Goal: Entertainment & Leisure: Consume media (video, audio)

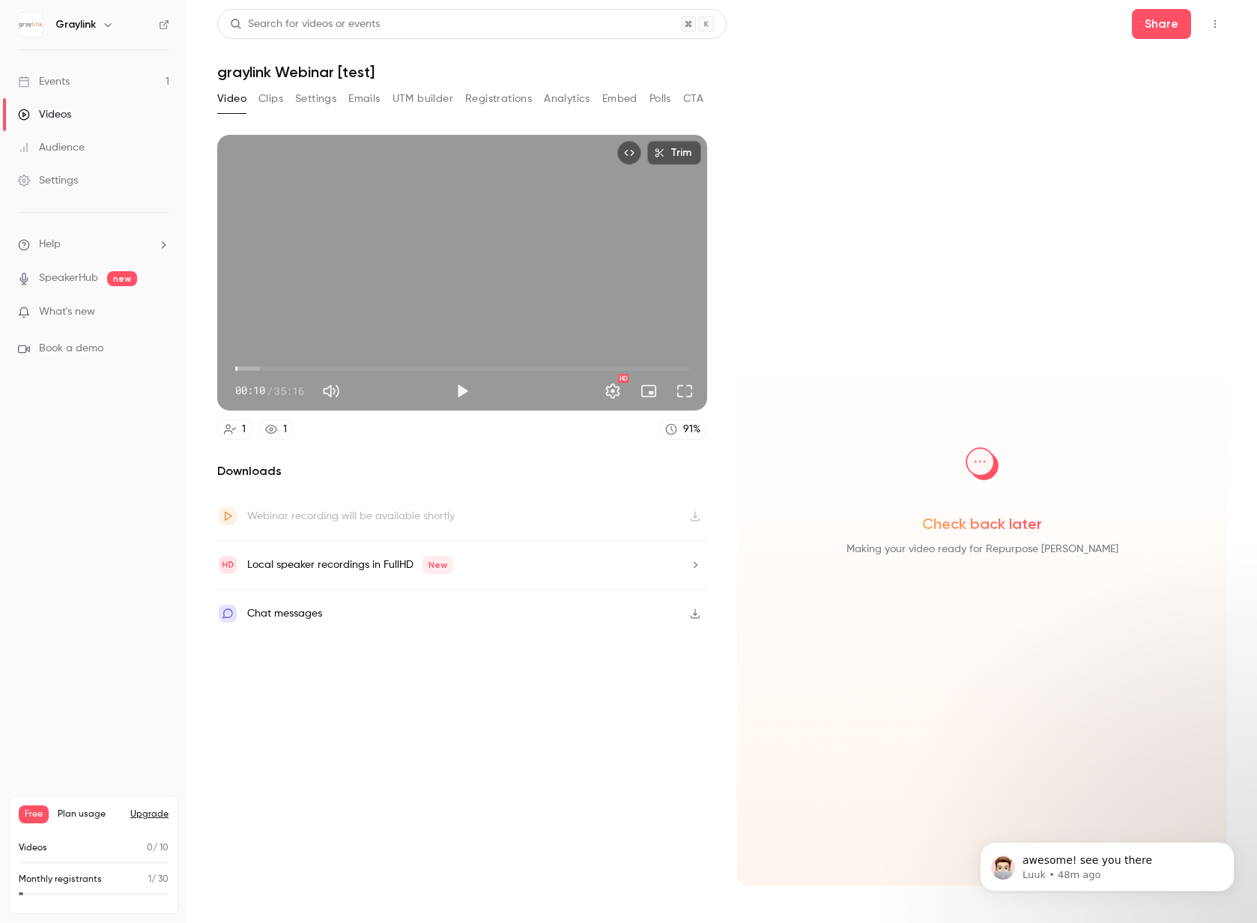
scroll to position [245, 0]
click at [456, 383] on button "Play" at bounding box center [462, 391] width 30 height 30
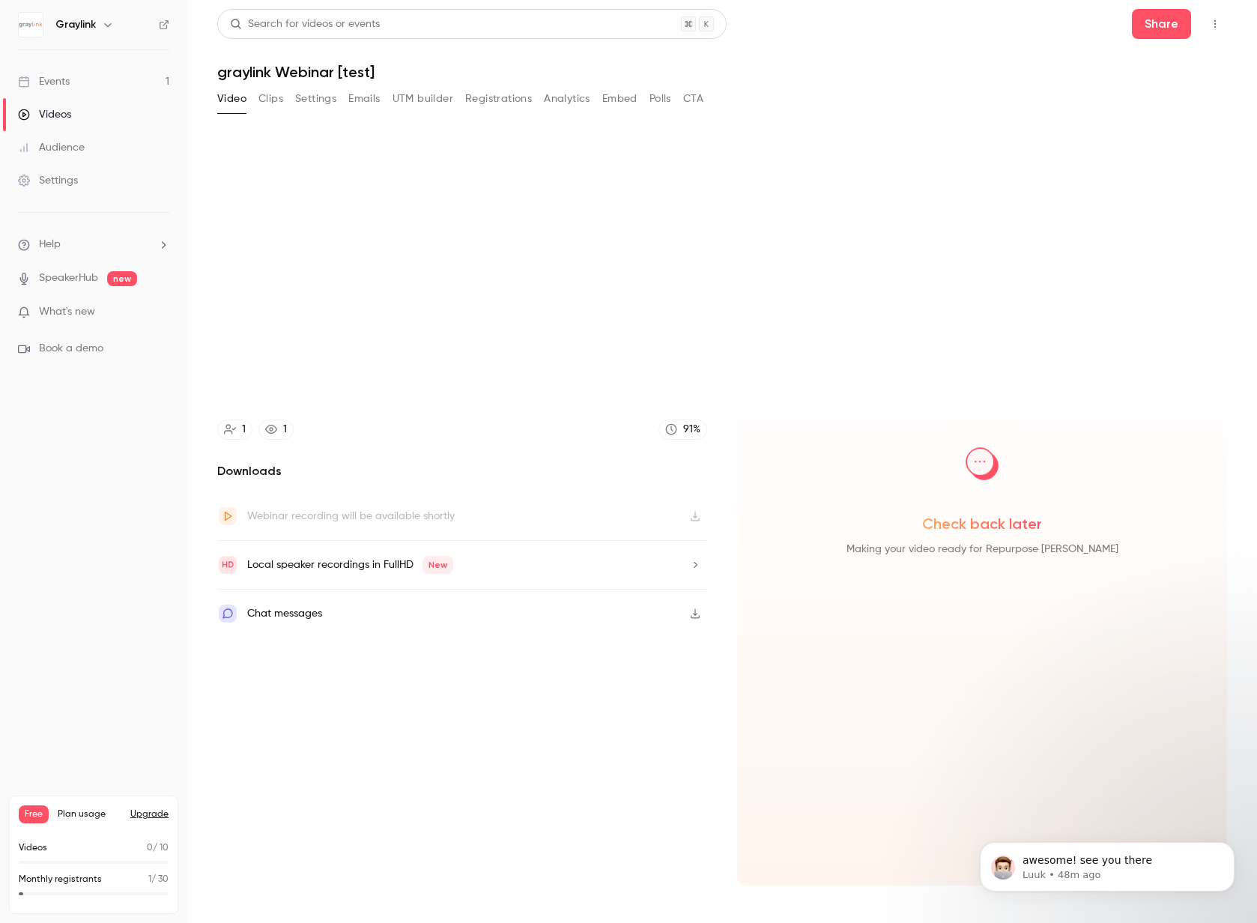
click at [440, 562] on span "New" at bounding box center [437, 565] width 31 height 18
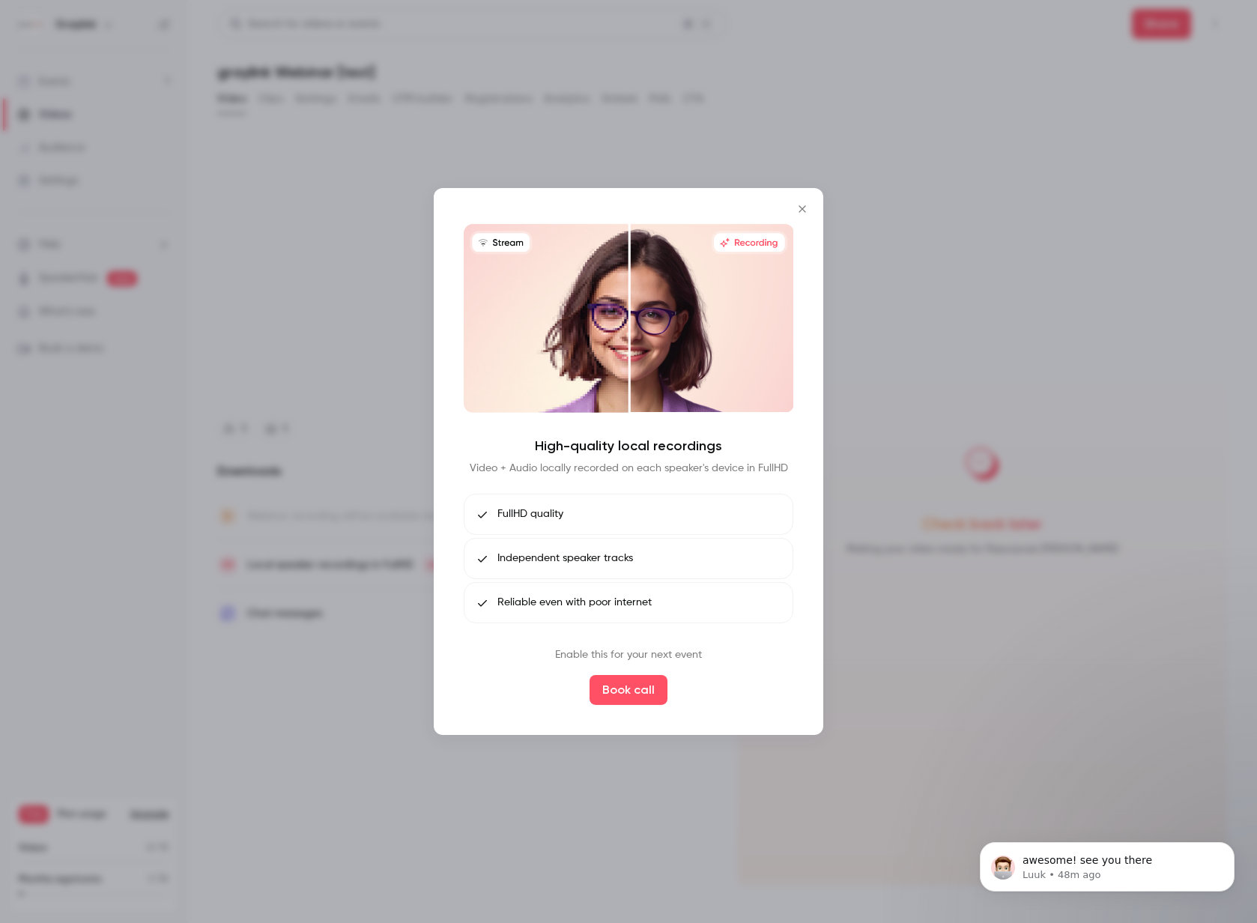
click at [795, 210] on icon "Close" at bounding box center [802, 209] width 18 height 12
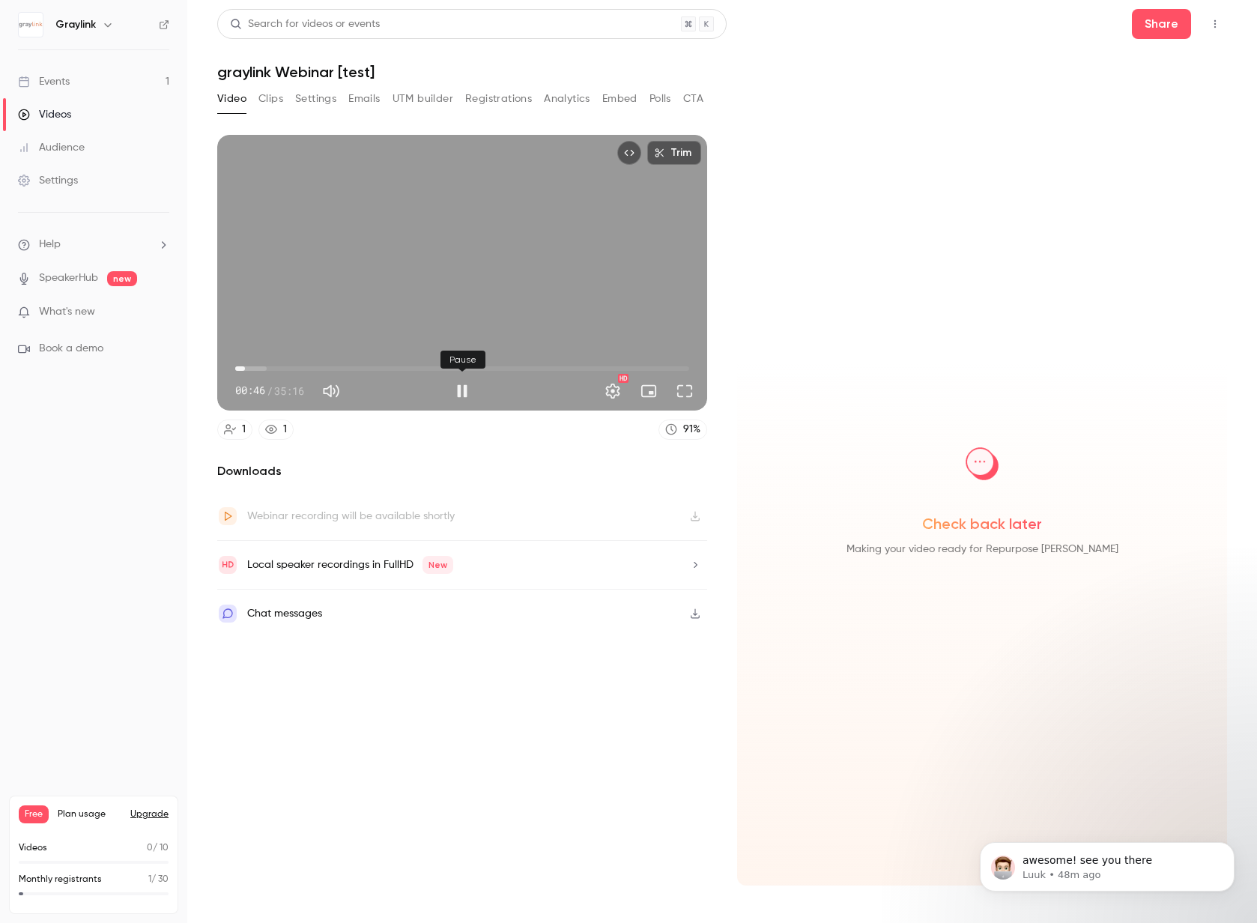
click at [464, 392] on button "Pause" at bounding box center [462, 391] width 30 height 30
click at [1161, 25] on button "Share" at bounding box center [1160, 24] width 59 height 30
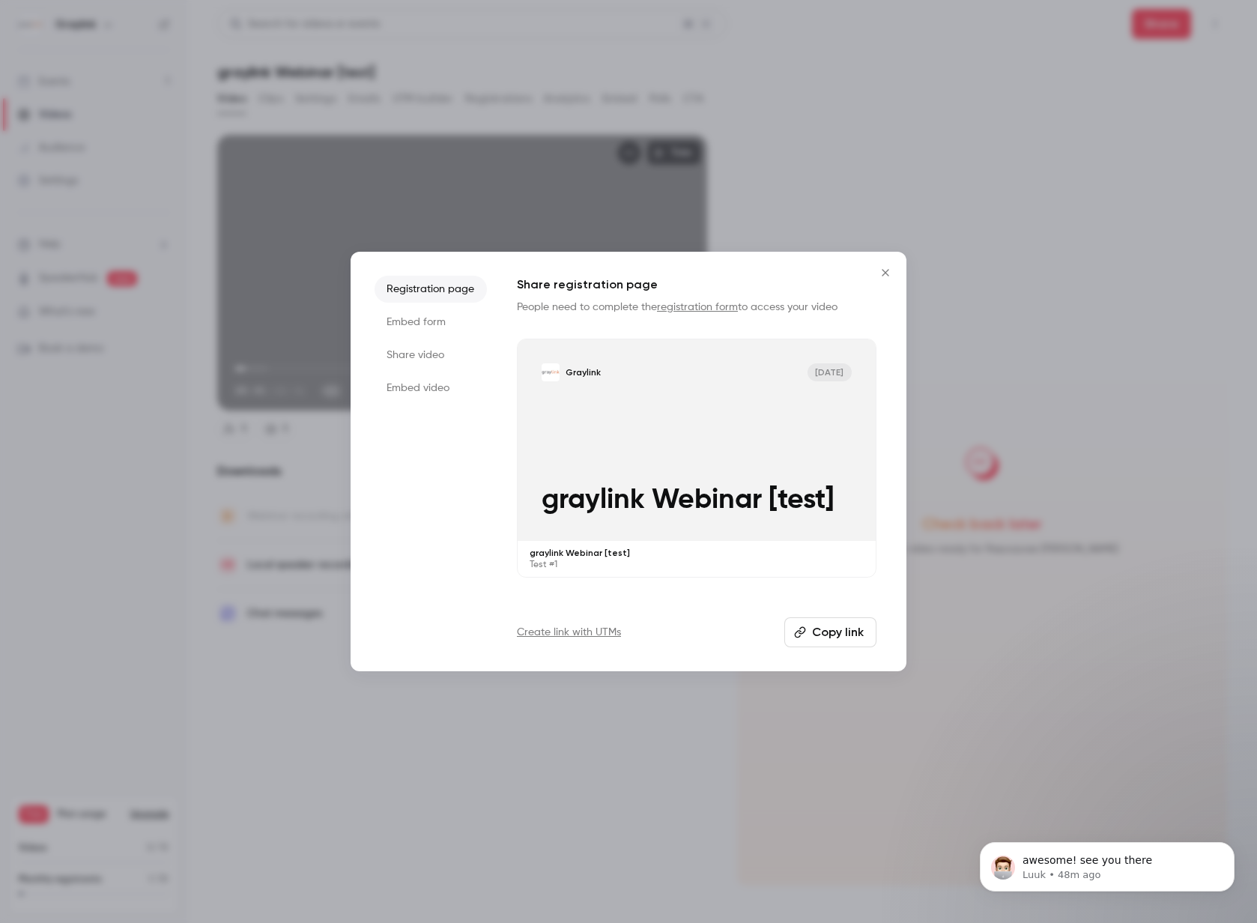
click at [427, 378] on li "Embed video" at bounding box center [430, 387] width 112 height 27
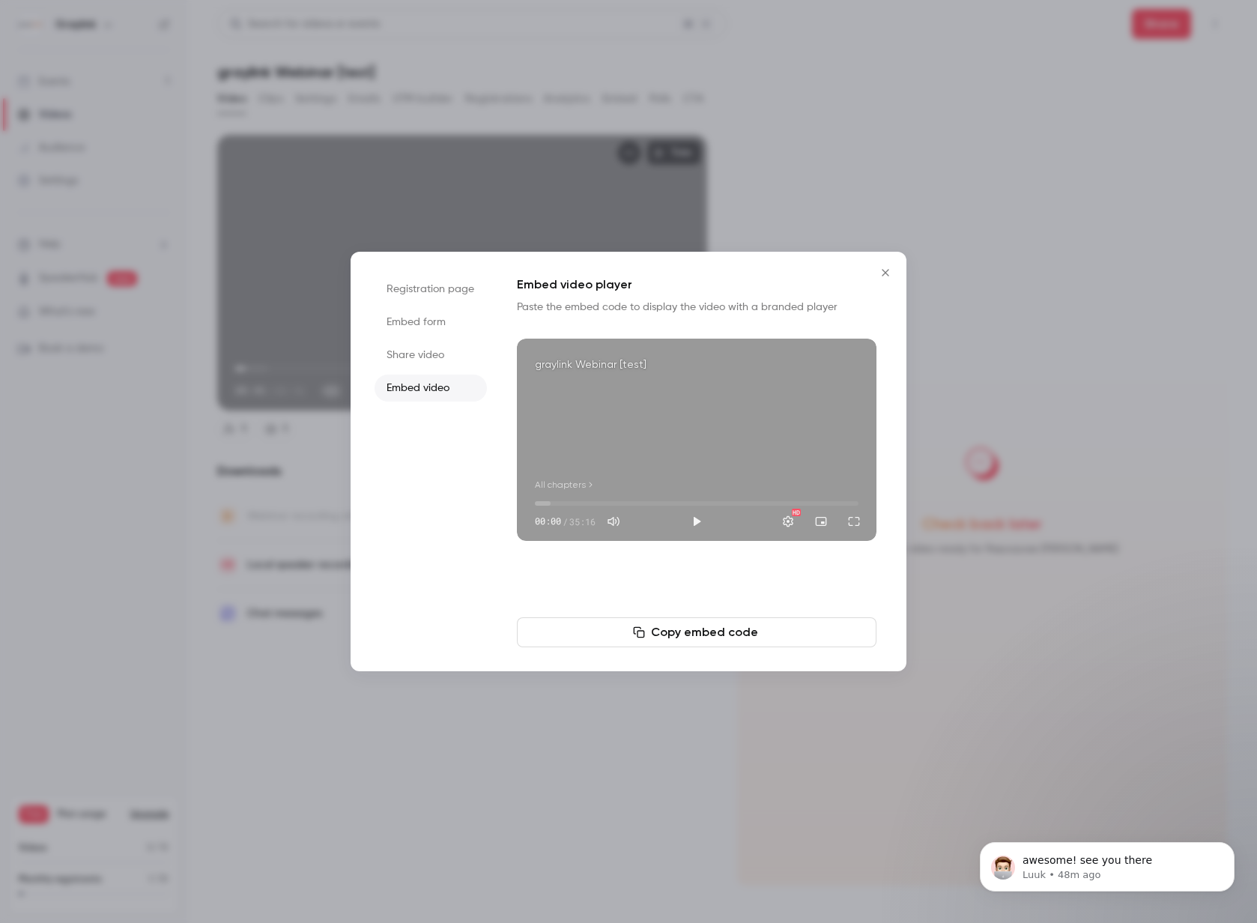
click at [887, 274] on icon "Close" at bounding box center [885, 273] width 18 height 12
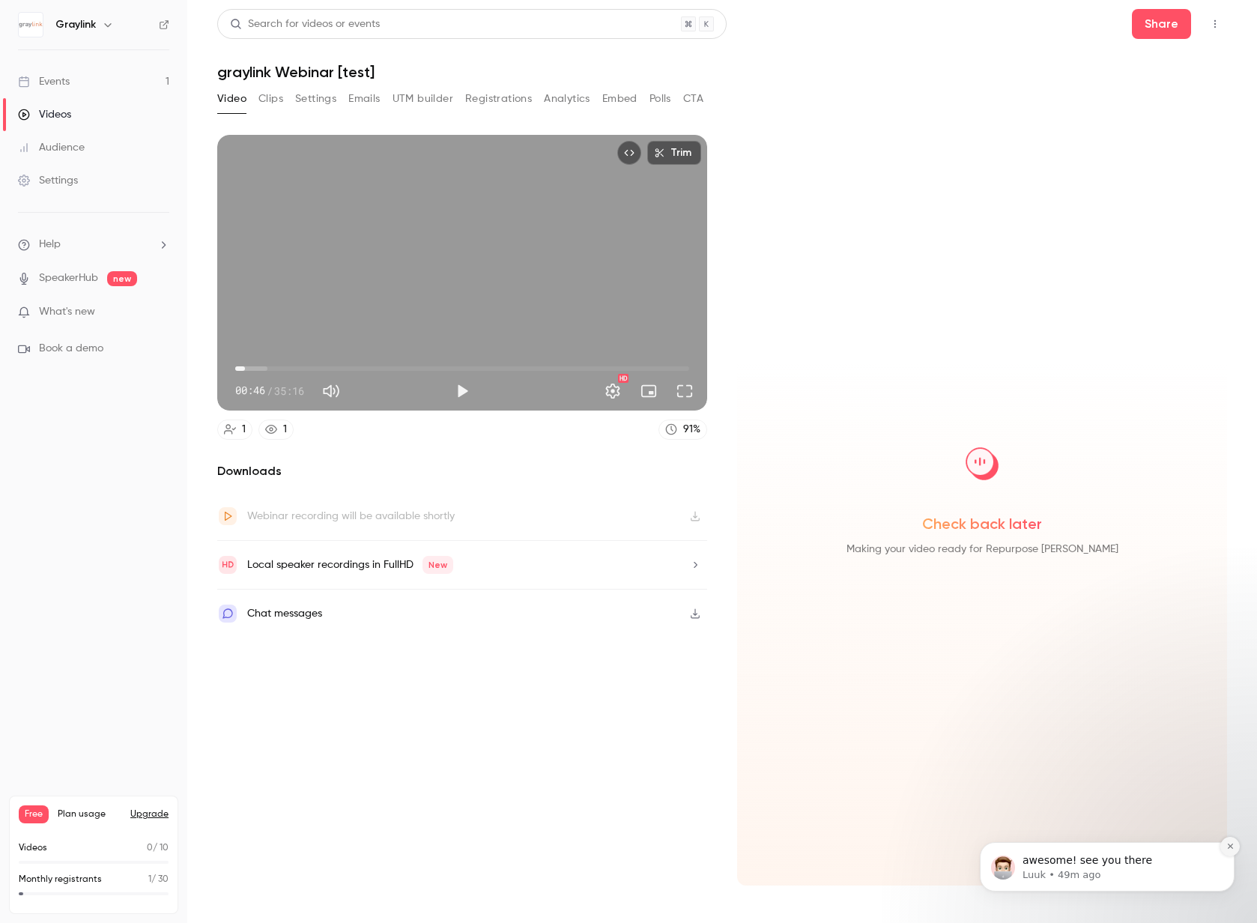
click at [1234, 846] on button "Dismiss notification" at bounding box center [1229, 845] width 19 height 19
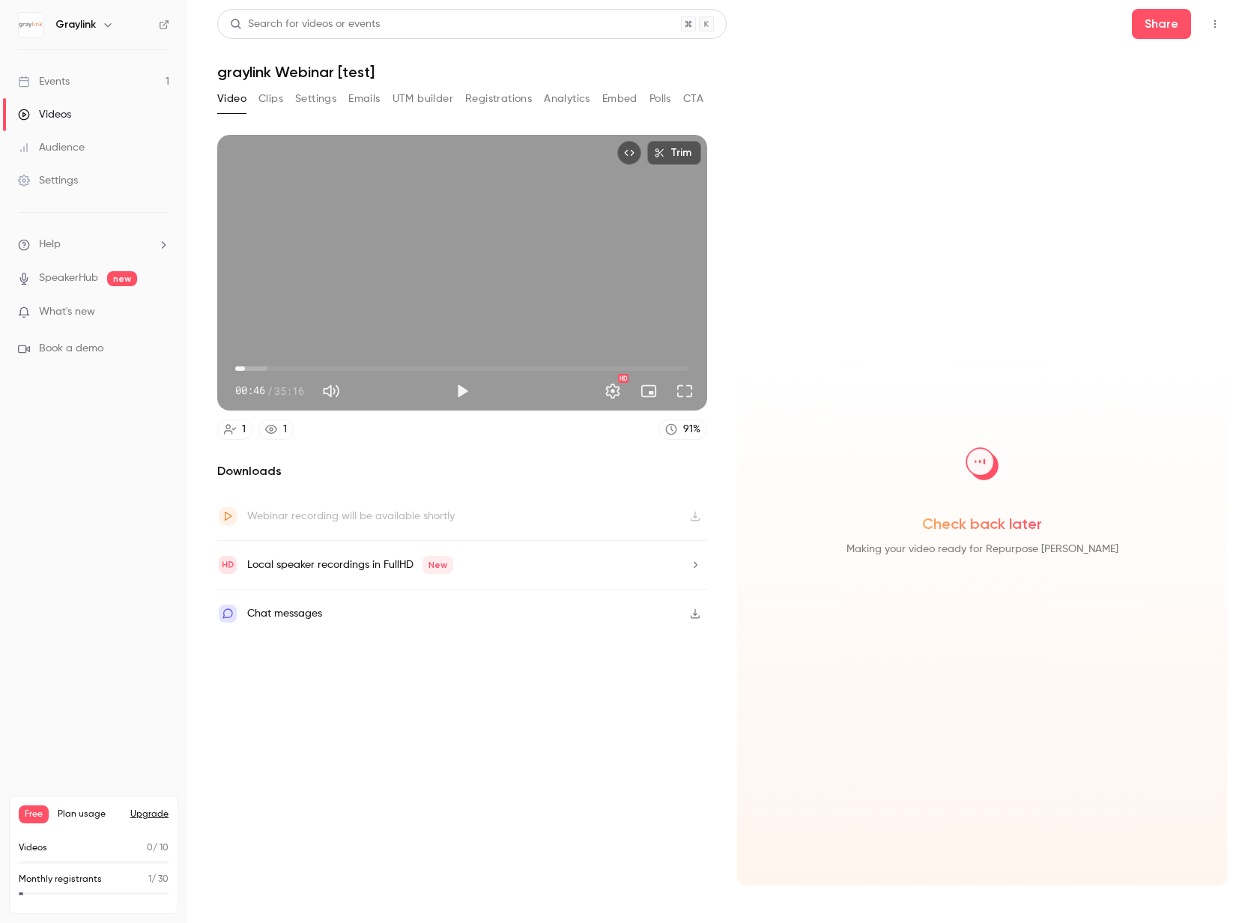
click at [862, 338] on div "Check back later Making your video ready for Repurpose [PERSON_NAME]" at bounding box center [982, 510] width 490 height 750
click at [464, 385] on button "Play" at bounding box center [462, 391] width 30 height 30
click at [272, 368] on span "00:49" at bounding box center [462, 368] width 454 height 24
click at [290, 366] on span "02:52" at bounding box center [462, 368] width 454 height 24
click at [319, 366] on span "04:16" at bounding box center [462, 368] width 454 height 24
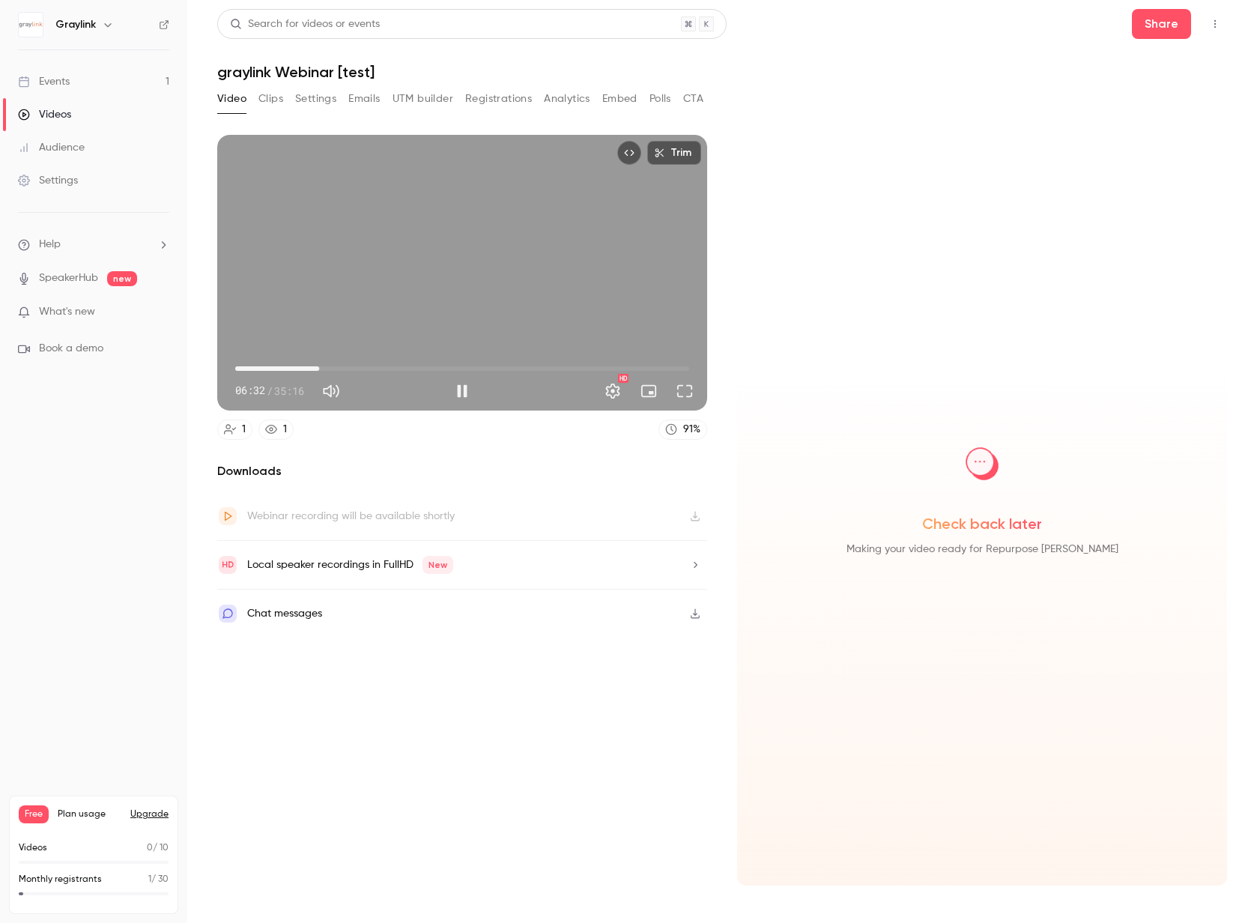
click at [341, 368] on span "06:32" at bounding box center [462, 368] width 454 height 24
click at [366, 362] on span "08:16" at bounding box center [462, 368] width 454 height 24
click at [396, 368] on span "10:11" at bounding box center [462, 368] width 454 height 24
click at [497, 373] on span "12:31" at bounding box center [462, 368] width 454 height 24
click at [519, 367] on span "22:04" at bounding box center [462, 368] width 454 height 24
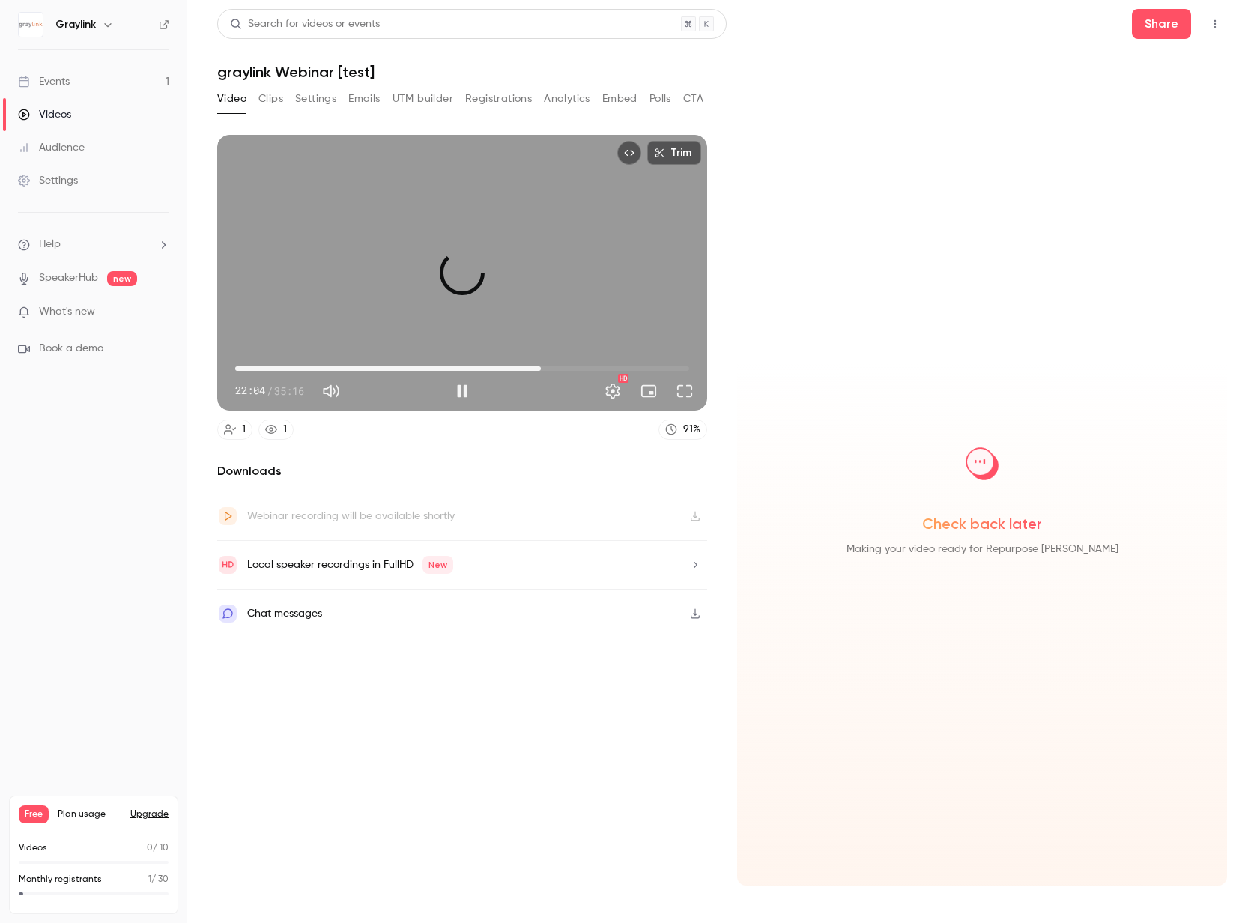
click at [541, 368] on span "23:45" at bounding box center [462, 368] width 454 height 24
click at [574, 365] on span "23:45" at bounding box center [462, 368] width 454 height 24
click at [686, 389] on button "Full screen" at bounding box center [684, 391] width 30 height 30
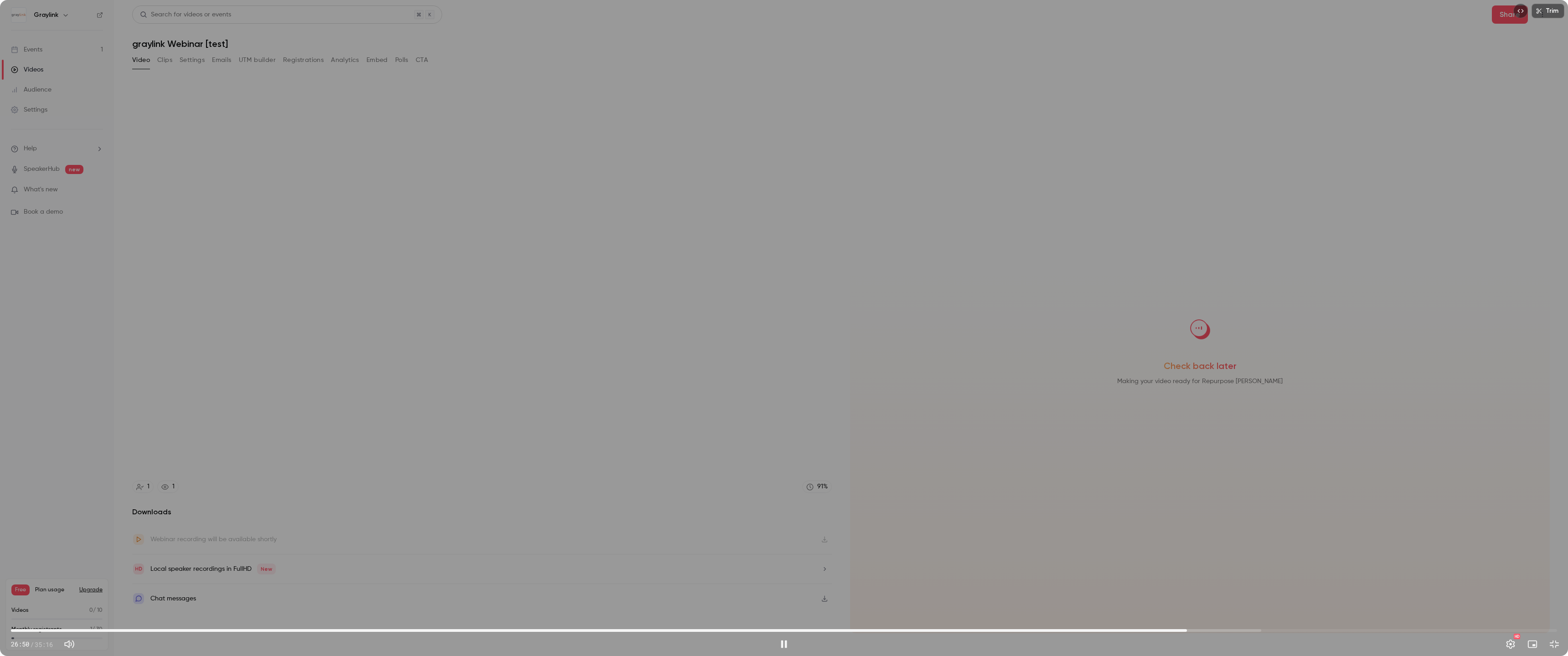
click at [765, 351] on div "Trim 26:50 26:50 / 35:16 HD" at bounding box center [784, 328] width 1568 height 656
click at [765, 165] on div "Trim 26:56 26:56 / 35:16 HD" at bounding box center [784, 328] width 1568 height 656
click at [765, 180] on div "Trim 26:56 26:56 / 35:16 HD" at bounding box center [784, 328] width 1568 height 656
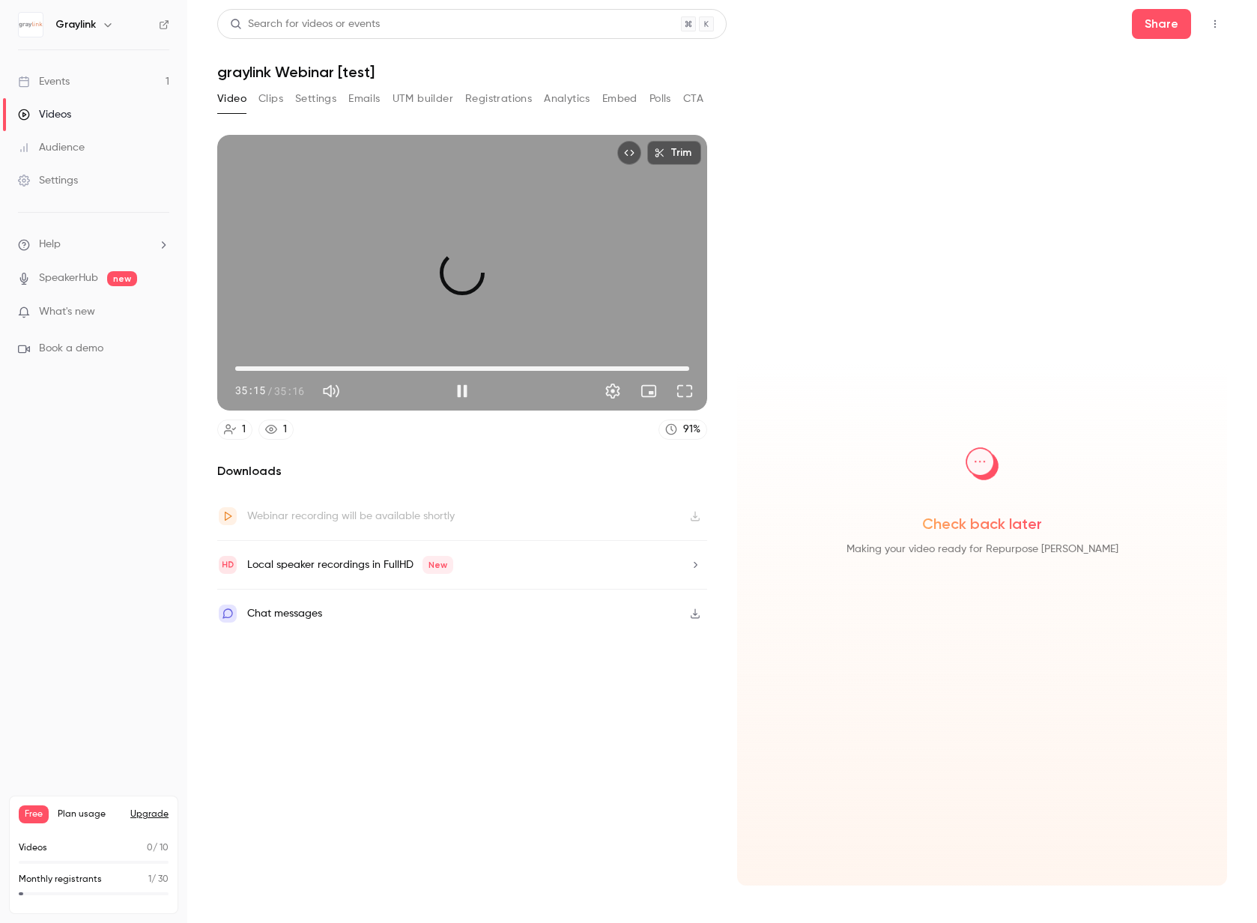
type input "****"
click at [239, 368] on span "35:15" at bounding box center [462, 368] width 454 height 24
click at [466, 387] on button "Pause" at bounding box center [462, 391] width 30 height 30
click at [371, 827] on div "Downloads Webinar recording will be available shortly Local speaker recordings …" at bounding box center [462, 673] width 490 height 423
